Goal: Task Accomplishment & Management: Use online tool/utility

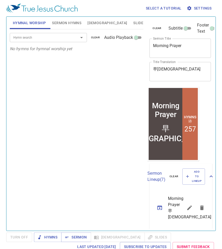
click at [113, 68] on div "Hymn search Hymn search clear Audio Playback No hymns for hymnal worship yet" at bounding box center [77, 127] width 134 height 197
click at [69, 239] on span "Sermon" at bounding box center [75, 237] width 21 height 6
click at [79, 148] on div "Hymn search Hymn search clear Audio Playback No hymns for hymnal worship yet" at bounding box center [77, 127] width 134 height 197
click at [39, 36] on input "Hymn search" at bounding box center [40, 37] width 59 height 6
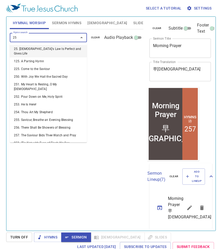
type input "257"
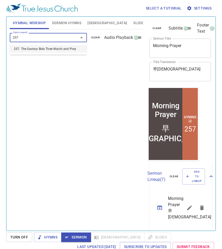
click at [25, 50] on li "257. The Saviour Bids Thee Watch and Pray" at bounding box center [48, 49] width 77 height 8
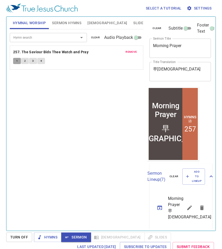
click at [15, 61] on button "1" at bounding box center [17, 61] width 8 height 6
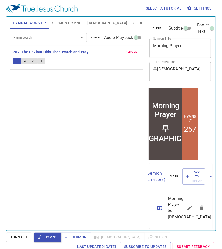
click at [25, 61] on span "2" at bounding box center [25, 61] width 2 height 5
click at [21, 58] on button "2" at bounding box center [25, 61] width 8 height 6
click at [32, 59] on button "3" at bounding box center [33, 61] width 8 height 6
click at [40, 61] on span "4" at bounding box center [41, 61] width 2 height 5
click at [131, 50] on span "remove" at bounding box center [131, 52] width 11 height 5
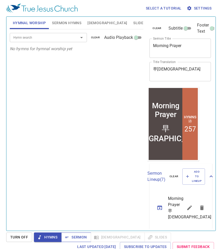
click at [75, 237] on span "Sermon" at bounding box center [75, 237] width 21 height 6
click at [91, 21] on span "[DEMOGRAPHIC_DATA]" at bounding box center [107, 23] width 40 height 6
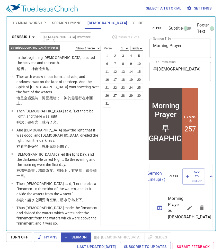
click at [34, 36] on icon "button" at bounding box center [33, 37] width 6 height 6
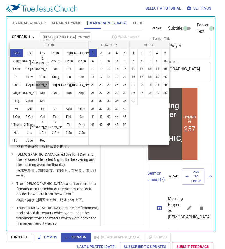
click at [44, 84] on button "Dan" at bounding box center [42, 85] width 13 height 8
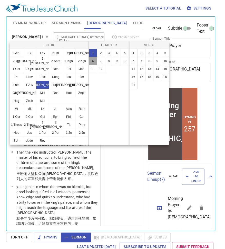
click at [92, 61] on button "6" at bounding box center [93, 61] width 8 height 8
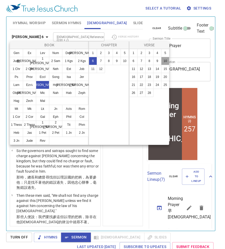
click at [166, 61] on button "10" at bounding box center [165, 61] width 8 height 8
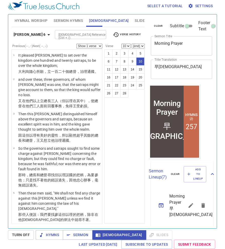
scroll to position [244, 0]
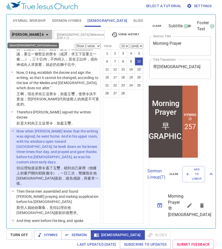
click at [44, 33] on icon "button" at bounding box center [47, 35] width 6 height 6
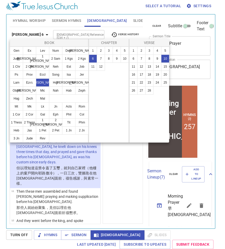
click at [117, 169] on div at bounding box center [112, 124] width 225 height 249
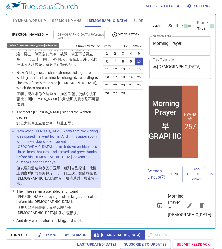
click at [44, 32] on icon "button" at bounding box center [47, 35] width 6 height 6
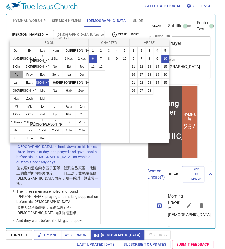
click at [14, 73] on button "Ps" at bounding box center [16, 74] width 13 height 8
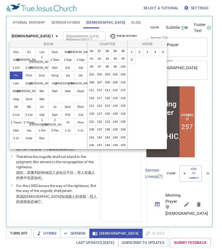
scroll to position [168, 0]
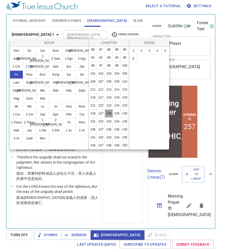
click at [113, 117] on button "128" at bounding box center [109, 113] width 8 height 8
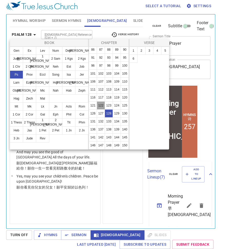
click at [101, 109] on button "122" at bounding box center [101, 105] width 8 height 8
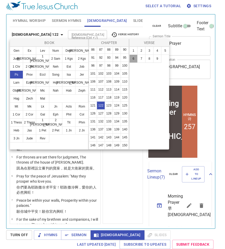
click at [132, 58] on button "6" at bounding box center [133, 58] width 8 height 8
select select "6"
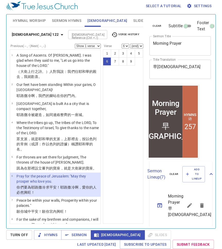
click at [98, 45] on select "Show 1 verse Show 2 verses Show 3 verses Show 4 verses Show 5 verses" at bounding box center [88, 46] width 26 height 5
click at [75, 44] on select "Show 1 verse Show 2 verses Show 3 verses Show 4 verses Show 5 verses" at bounding box center [88, 46] width 26 height 5
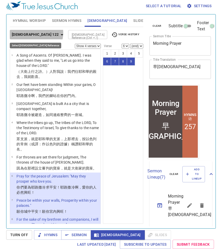
click at [59, 33] on icon "button" at bounding box center [62, 35] width 6 height 6
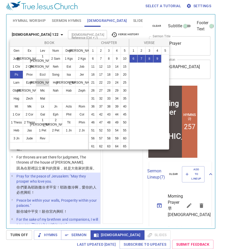
click at [42, 82] on button "Dan" at bounding box center [42, 82] width 13 height 8
select select "1"
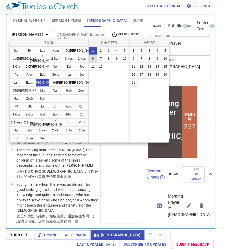
click at [93, 59] on button "6" at bounding box center [93, 58] width 8 height 8
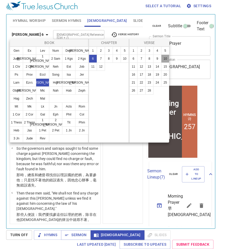
click at [166, 59] on button "10" at bounding box center [165, 58] width 8 height 8
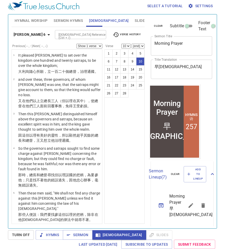
scroll to position [244, 0]
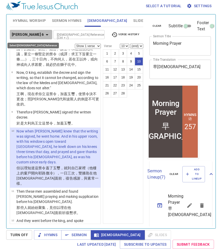
click at [44, 33] on icon "button" at bounding box center [47, 35] width 6 height 6
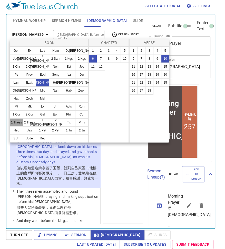
click at [14, 122] on button "1 Thess" at bounding box center [16, 122] width 13 height 8
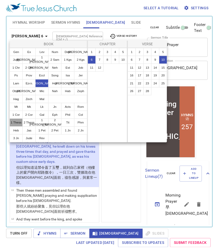
scroll to position [0, 0]
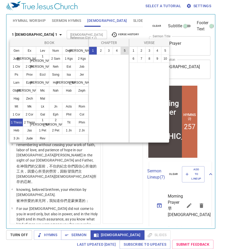
click at [126, 50] on button "5" at bounding box center [125, 50] width 8 height 8
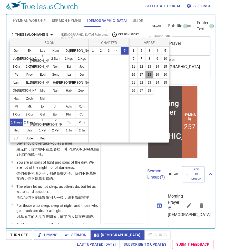
click at [149, 74] on button "18" at bounding box center [149, 74] width 8 height 8
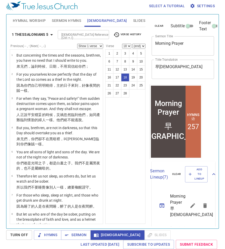
scroll to position [343, 0]
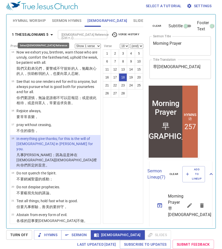
click at [54, 34] on icon "button" at bounding box center [52, 35] width 6 height 6
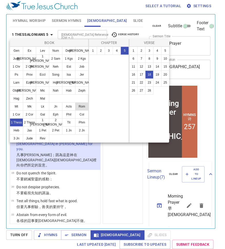
click at [84, 106] on button "Rom" at bounding box center [81, 106] width 13 height 8
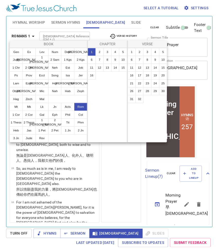
scroll to position [0, 0]
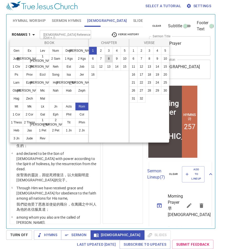
click at [110, 59] on button "8" at bounding box center [109, 58] width 8 height 8
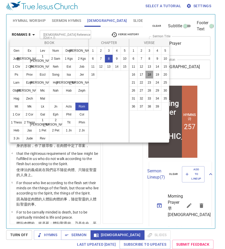
click at [148, 73] on button "18" at bounding box center [149, 74] width 8 height 8
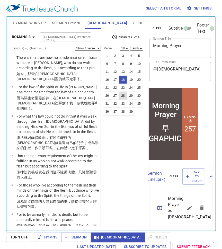
click at [122, 96] on button "28" at bounding box center [123, 95] width 8 height 8
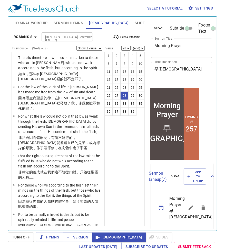
scroll to position [730, 0]
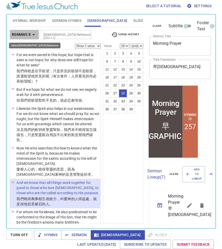
click at [34, 33] on icon "button" at bounding box center [34, 35] width 6 height 6
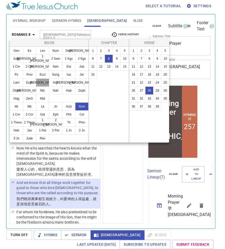
click at [42, 82] on button "Dan" at bounding box center [42, 82] width 13 height 8
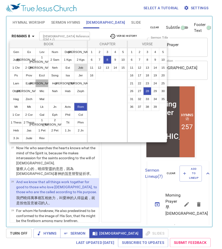
scroll to position [0, 0]
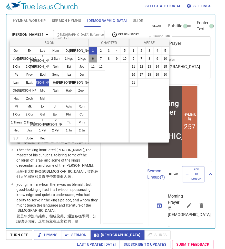
click at [93, 58] on button "6" at bounding box center [93, 58] width 8 height 8
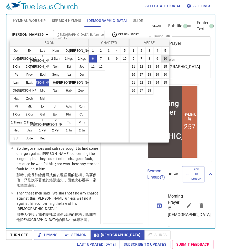
click at [167, 58] on button "10" at bounding box center [165, 58] width 8 height 8
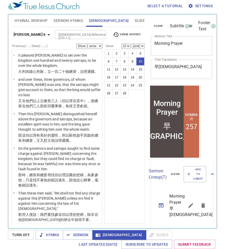
scroll to position [244, 0]
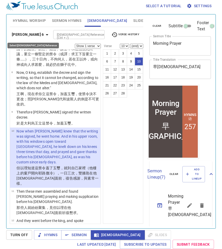
click at [44, 33] on icon "button" at bounding box center [47, 35] width 6 height 6
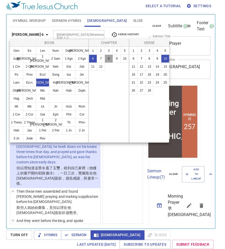
click at [108, 58] on button "8" at bounding box center [109, 58] width 8 height 8
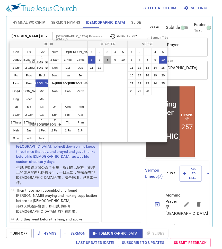
scroll to position [0, 0]
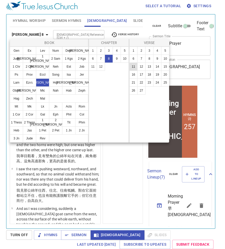
click at [135, 67] on button "11" at bounding box center [133, 66] width 8 height 8
select select "11"
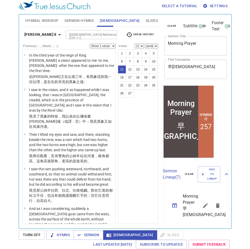
scroll to position [302, 0]
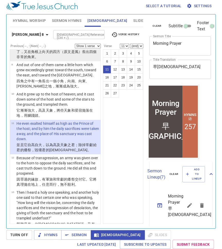
drag, startPoint x: 98, startPoint y: 45, endPoint x: 97, endPoint y: 53, distance: 8.2
click at [97, 53] on div "Previous (←, ↑) Next (→, ↓) Show 1 verse Show 2 verses Show 3 verses Show 4 ver…" at bounding box center [55, 131] width 91 height 174
select select "2"
click at [75, 44] on select "Show 1 verse Show 2 verses Show 3 verses Show 4 verses Show 5 verses" at bounding box center [88, 46] width 26 height 5
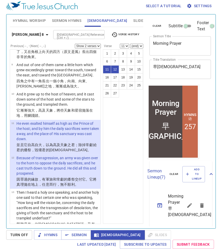
click at [68, 20] on span "Sermon Hymns" at bounding box center [66, 20] width 29 height 6
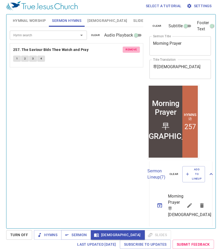
click at [131, 48] on span "remove" at bounding box center [131, 49] width 11 height 5
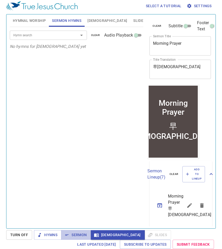
drag, startPoint x: 76, startPoint y: 234, endPoint x: 66, endPoint y: 204, distance: 31.3
click at [76, 234] on span "Sermon" at bounding box center [75, 234] width 21 height 6
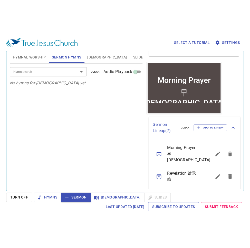
scroll to position [0, 0]
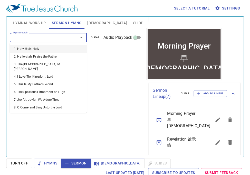
click at [46, 38] on input "Hymn search" at bounding box center [40, 37] width 59 height 6
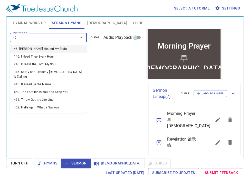
type input "460"
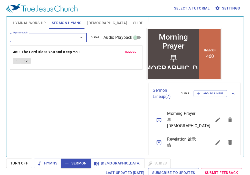
click at [131, 51] on span "remove" at bounding box center [130, 52] width 11 height 5
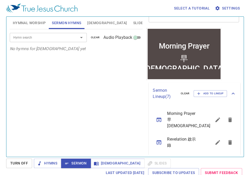
click at [54, 39] on input "Hymn search" at bounding box center [40, 37] width 59 height 6
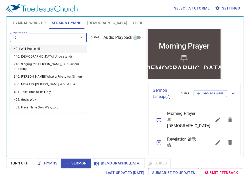
type input "406"
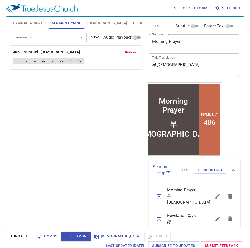
click at [213, 171] on span "Add to Lineup" at bounding box center [210, 170] width 27 height 5
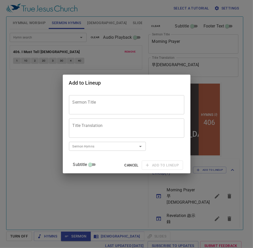
click at [105, 106] on textarea "Sermon Title" at bounding box center [127, 105] width 108 height 10
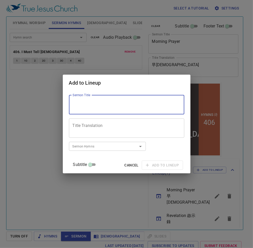
paste textarea "You Shall Not Take the Name of the Lord Your [DEMOGRAPHIC_DATA] in [DEMOGRAPHIC…"
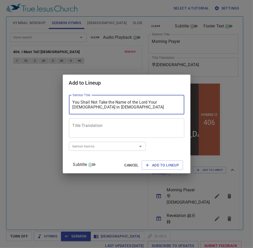
type textarea "You Shall Not Take the Name of the Lord Your [DEMOGRAPHIC_DATA] in [DEMOGRAPHIC…"
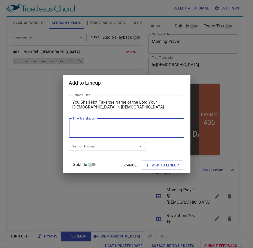
click at [108, 129] on textarea "Title Translation" at bounding box center [127, 128] width 108 height 10
click at [99, 126] on textarea "Title Translation" at bounding box center [127, 128] width 108 height 10
paste textarea "不可妄稱[DEMOGRAPHIC_DATA]的名"
type textarea "不可妄稱[DEMOGRAPHIC_DATA]的名"
click at [152, 166] on span "Add to Lineup" at bounding box center [162, 165] width 33 height 6
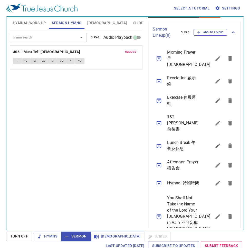
scroll to position [140, 0]
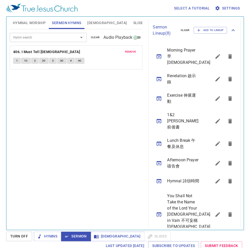
click at [160, 212] on icon "sermon lineup list" at bounding box center [159, 215] width 6 height 6
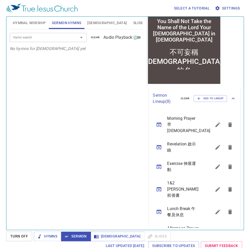
scroll to position [70, 0]
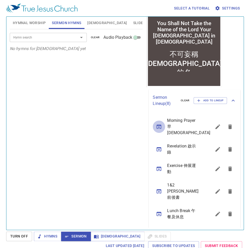
click at [159, 125] on icon "sermon lineup list" at bounding box center [159, 127] width 5 height 4
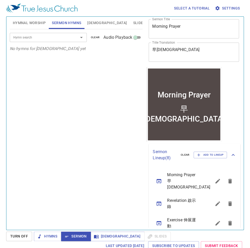
scroll to position [0, 0]
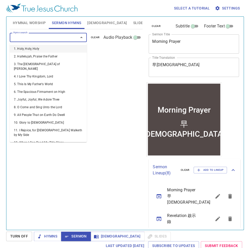
click at [39, 38] on input "Hymn search" at bounding box center [40, 37] width 59 height 6
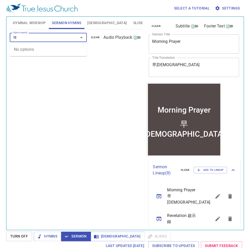
click at [23, 36] on input "ˋ啽" at bounding box center [40, 37] width 59 height 6
type input "ˋ"
click at [22, 37] on input "Hymn search" at bounding box center [40, 37] width 59 height 6
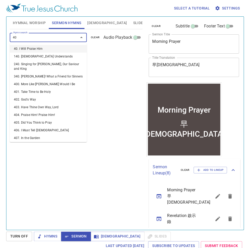
type input "406"
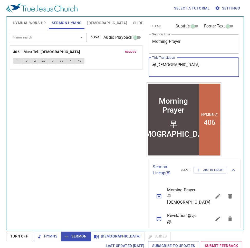
drag, startPoint x: 161, startPoint y: 65, endPoint x: 166, endPoint y: 65, distance: 4.6
click at [166, 65] on textarea "早禱會" at bounding box center [193, 67] width 83 height 10
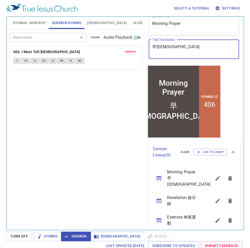
scroll to position [17, 0]
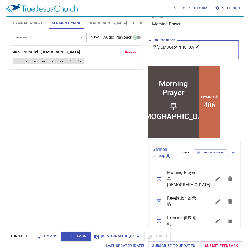
click at [179, 51] on textarea "早禱會" at bounding box center [193, 50] width 83 height 10
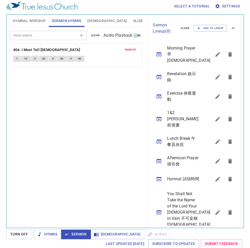
scroll to position [2, 0]
click at [158, 209] on icon "sermon lineup list" at bounding box center [159, 212] width 6 height 6
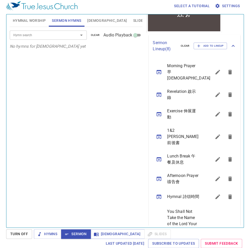
scroll to position [58, 0]
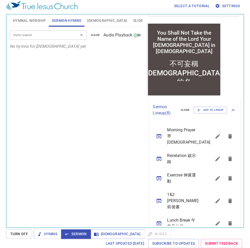
click at [159, 134] on icon "sermon lineup list" at bounding box center [159, 136] width 6 height 6
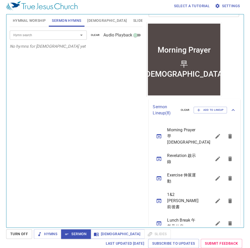
click at [21, 35] on input "Hymn search" at bounding box center [40, 35] width 59 height 6
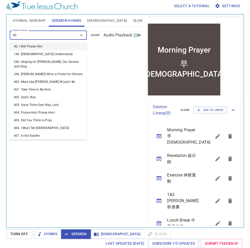
type input "406"
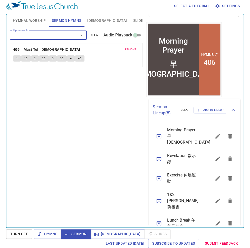
click at [29, 18] on span "Hymnal Worship" at bounding box center [29, 20] width 33 height 6
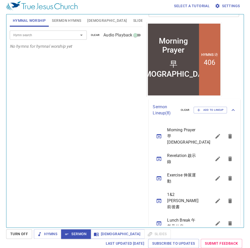
click at [72, 20] on span "Sermon Hymns" at bounding box center [66, 20] width 29 height 6
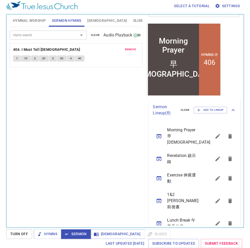
click at [25, 18] on span "Hymnal Worship" at bounding box center [29, 20] width 33 height 6
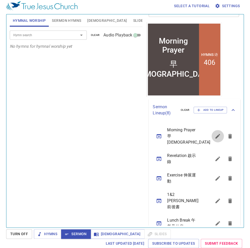
click at [216, 137] on button "sermon lineup list" at bounding box center [218, 136] width 12 height 12
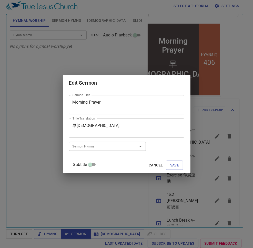
click at [126, 144] on input "Sermon Hymns" at bounding box center [100, 147] width 59 height 6
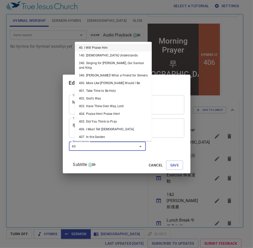
type input "406"
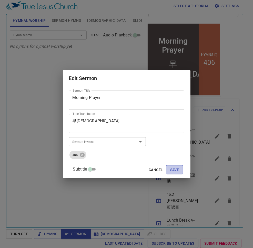
click at [170, 170] on span "Save" at bounding box center [174, 170] width 9 height 6
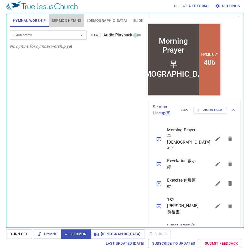
click at [72, 20] on span "Sermon Hymns" at bounding box center [66, 20] width 29 height 6
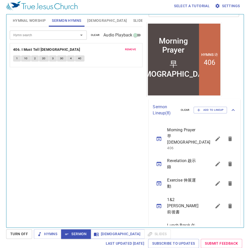
click at [28, 35] on input "Hymn search" at bounding box center [40, 35] width 59 height 6
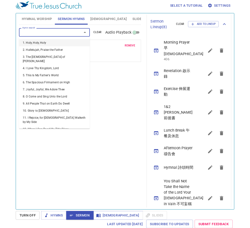
scroll to position [145, 0]
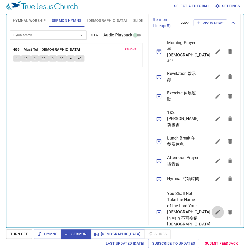
click at [212, 206] on button "sermon lineup list" at bounding box center [218, 212] width 12 height 12
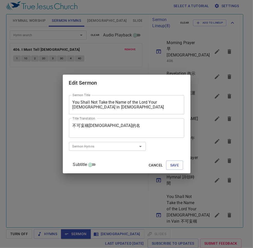
click at [129, 146] on input "Sermon Hymns" at bounding box center [100, 147] width 59 height 6
click at [129, 147] on input "Sermon Hymns" at bounding box center [100, 147] width 59 height 6
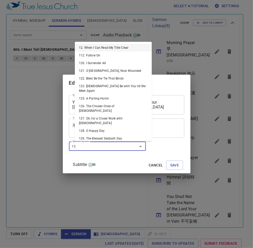
type input "129"
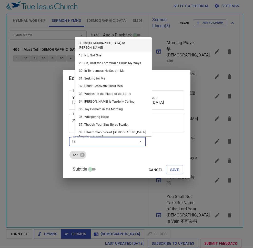
type input "366"
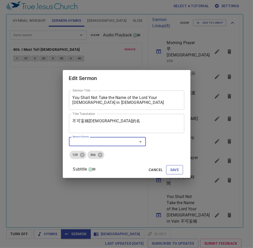
click at [172, 166] on button "Save" at bounding box center [174, 169] width 17 height 9
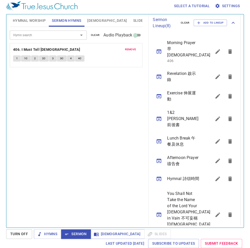
click at [27, 22] on span "Hymnal Worship" at bounding box center [29, 20] width 33 height 6
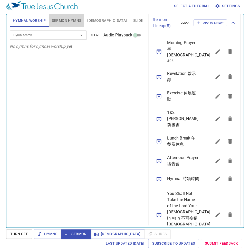
click at [68, 18] on span "Sermon Hymns" at bounding box center [66, 20] width 29 height 6
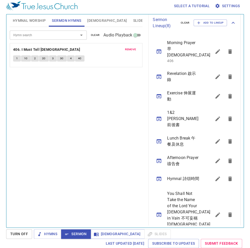
click at [79, 80] on div "Hymn search Hymn search clear Audio Playback remove 406. I Must Tell Jesus 1 1C…" at bounding box center [76, 125] width 133 height 196
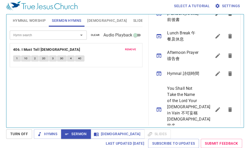
scroll to position [221, 0]
click at [18, 61] on button "1" at bounding box center [17, 58] width 8 height 6
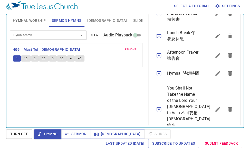
click at [36, 62] on div "1 1C 2 2C 3 3C 4 4C" at bounding box center [76, 58] width 126 height 7
click at [36, 59] on button "2" at bounding box center [35, 58] width 8 height 6
click at [44, 59] on span "2C" at bounding box center [44, 58] width 4 height 5
click at [53, 54] on div "remove 406. I Must Tell Jesus 1 1C 2 2C 3 3C 4 4C" at bounding box center [76, 55] width 132 height 24
click at [53, 55] on button "3" at bounding box center [53, 58] width 8 height 6
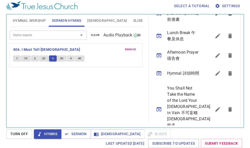
click at [60, 58] on span "3C" at bounding box center [62, 58] width 4 height 5
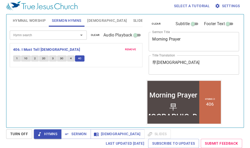
scroll to position [221, 0]
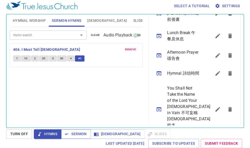
click at [73, 134] on span "Sermon" at bounding box center [75, 134] width 21 height 6
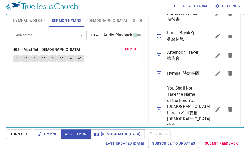
click at [90, 25] on button "[DEMOGRAPHIC_DATA]" at bounding box center [107, 20] width 46 height 12
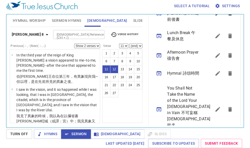
click at [62, 32] on input "[DEMOGRAPHIC_DATA] Reference (Ctrl + /)" at bounding box center [75, 35] width 40 height 6
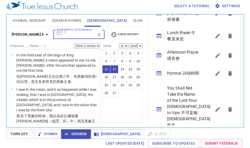
type input "ㄅ"
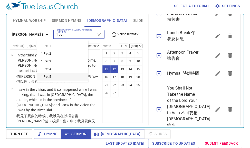
click at [47, 75] on li "1 Pet 5" at bounding box center [62, 77] width 51 height 8
type input "1 pet"
select select "1"
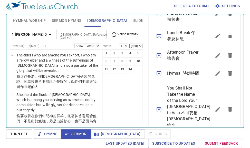
scroll to position [0, 0]
click at [116, 62] on button "7" at bounding box center [114, 61] width 8 height 8
select select "7"
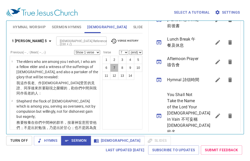
scroll to position [161, 0]
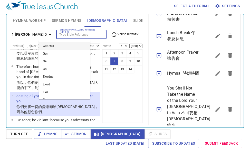
click at [58, 36] on input "[DEMOGRAPHIC_DATA] Reference (Ctrl + /)" at bounding box center [77, 35] width 39 height 6
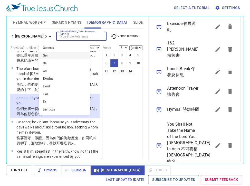
scroll to position [194, 0]
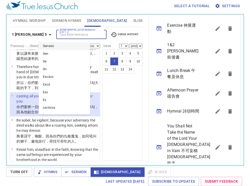
click at [58, 34] on input "[DEMOGRAPHIC_DATA] Reference (Ctrl + /)" at bounding box center [77, 35] width 39 height 6
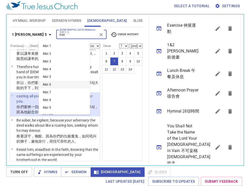
click at [52, 83] on li "Mat 6" at bounding box center [64, 85] width 51 height 8
type input "mat"
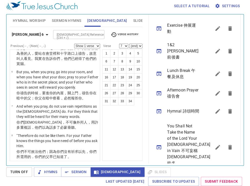
scroll to position [0, 0]
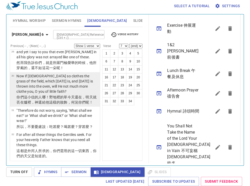
scroll to position [863, 0]
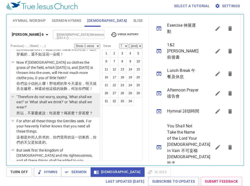
click at [65, 110] on p ""Therefore do not worry, saying, 'What shall we eat?' or 'What shall we drink?'…" at bounding box center [57, 101] width 82 height 15
select select "31"
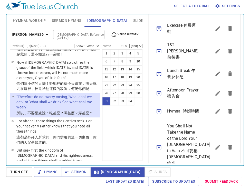
click at [62, 35] on input "[DEMOGRAPHIC_DATA] Reference (Ctrl + /)" at bounding box center [75, 35] width 40 height 6
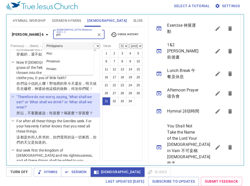
click at [60, 44] on li "Philippians" at bounding box center [67, 46] width 51 height 8
type input "phi"
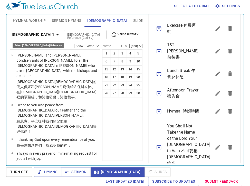
click at [37, 35] on b "Philippians 1" at bounding box center [33, 34] width 43 height 6
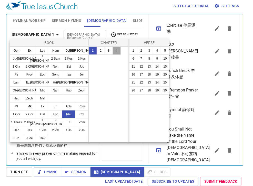
click at [119, 52] on button "4" at bounding box center [117, 50] width 8 height 8
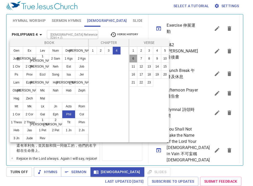
click at [135, 56] on button "6" at bounding box center [133, 58] width 8 height 8
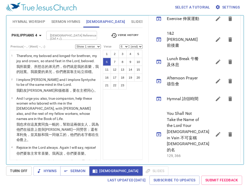
scroll to position [97, 0]
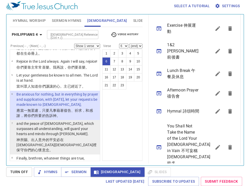
click at [37, 129] on p "and the peace of [DEMOGRAPHIC_DATA], which surpasses all understanding, will gu…" at bounding box center [57, 128] width 82 height 15
select select "7"
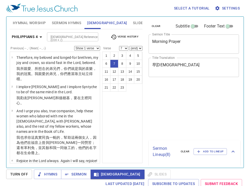
select select "7"
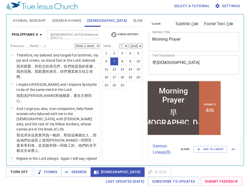
scroll to position [194, 0]
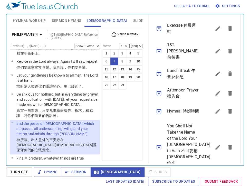
click at [132, 128] on div "1 2 3 4 5 6 7 8 9 10 11 12 13 14 15 16 17 18 19 20 21 22 23" at bounding box center [122, 104] width 40 height 111
click at [108, 112] on div "1 2 3 4 5 6 7 8 9 10 11 12 13 14 15 16 17 18 19 20 21 22 23" at bounding box center [122, 104] width 40 height 111
click at [132, 106] on div "1 2 3 4 5 6 7 8 9 10 11 12 13 14 15 16 17 18 19 20 21 22 23" at bounding box center [122, 104] width 40 height 111
click at [75, 170] on span "Sermon" at bounding box center [75, 172] width 21 height 6
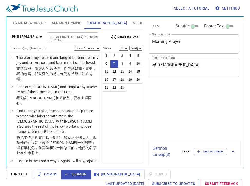
select select "7"
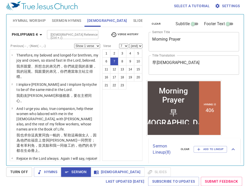
scroll to position [194, 0]
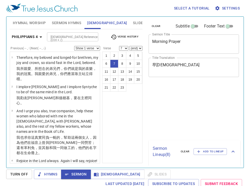
select select "7"
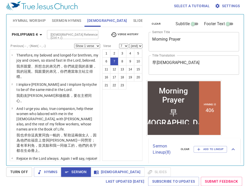
scroll to position [194, 0]
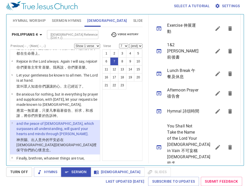
click at [129, 128] on div "1 2 3 4 5 6 7 8 9 10 11 12 13 14 15 16 17 18 19 20 21 22 23" at bounding box center [122, 104] width 40 height 111
click at [63, 18] on span "Sermon Hymns" at bounding box center [66, 20] width 29 height 6
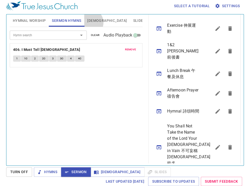
click at [89, 22] on span "[DEMOGRAPHIC_DATA]" at bounding box center [107, 20] width 40 height 6
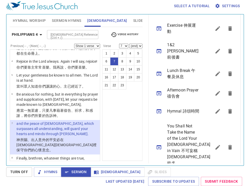
click at [119, 10] on div "Select a tutorial Settings" at bounding box center [124, 6] width 236 height 16
click at [27, 21] on span "Hymnal Worship" at bounding box center [29, 20] width 33 height 6
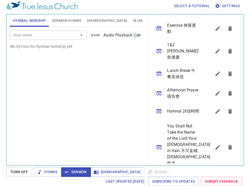
click at [44, 33] on input "Hymn search" at bounding box center [40, 35] width 59 height 6
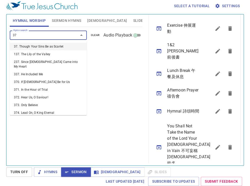
type input "374"
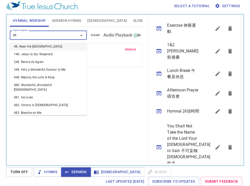
type input "485"
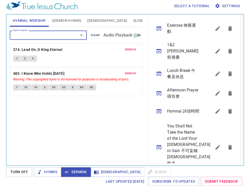
click at [70, 135] on div "Hymn search Hymn search clear Audio Playback remove 374. Lead On, O King Eterna…" at bounding box center [76, 94] width 133 height 134
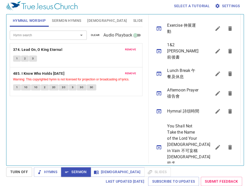
click at [117, 144] on div "Hymn search Hymn search clear Audio Playback remove 374. Lead On, O King Eterna…" at bounding box center [76, 94] width 133 height 134
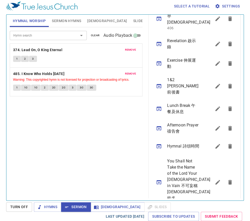
scroll to position [169, 0]
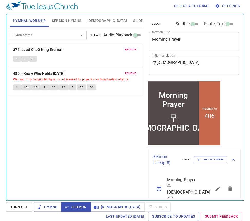
scroll to position [169, 0]
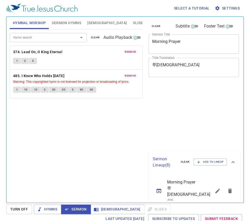
scroll to position [2, 0]
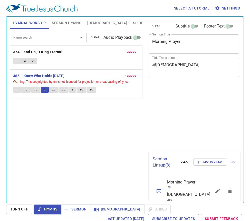
scroll to position [2, 0]
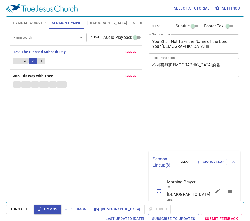
scroll to position [2, 0]
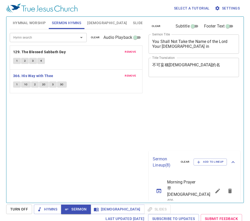
scroll to position [2, 0]
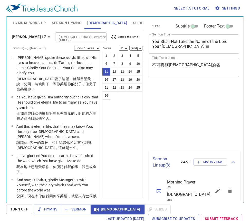
select select "11"
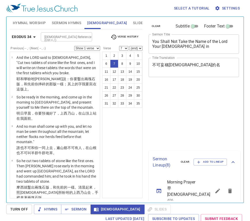
select select "7"
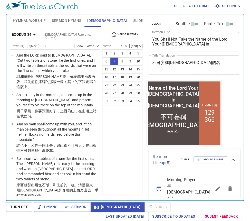
scroll to position [169, 0]
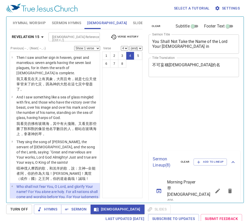
select select "4"
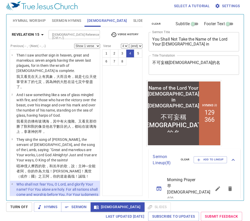
scroll to position [169, 0]
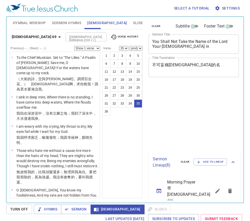
select select "35"
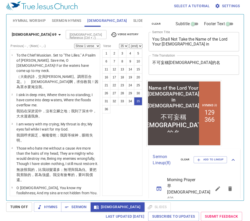
scroll to position [169, 0]
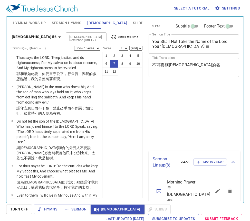
select select "7"
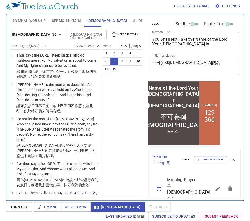
scroll to position [169, 0]
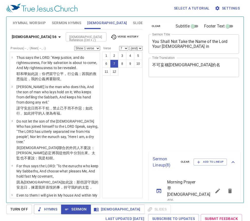
select select "7"
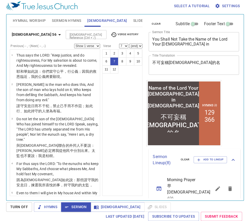
scroll to position [169, 0]
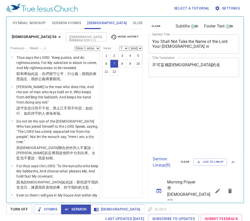
select select "7"
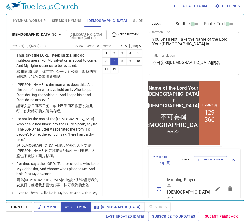
scroll to position [169, 0]
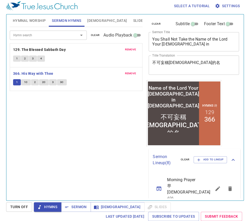
scroll to position [169, 0]
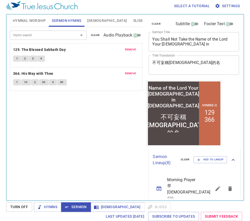
scroll to position [169, 0]
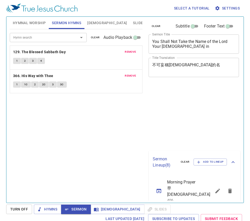
scroll to position [2, 0]
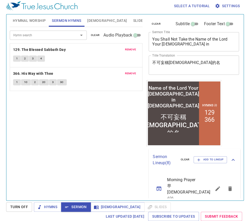
scroll to position [169, 0]
